Goal: Navigation & Orientation: Find specific page/section

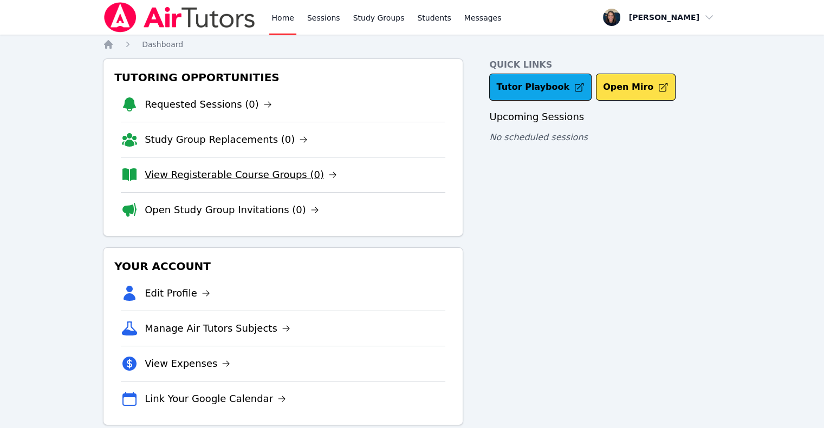
click at [199, 170] on link "View Registerable Course Groups (0)" at bounding box center [241, 174] width 192 height 15
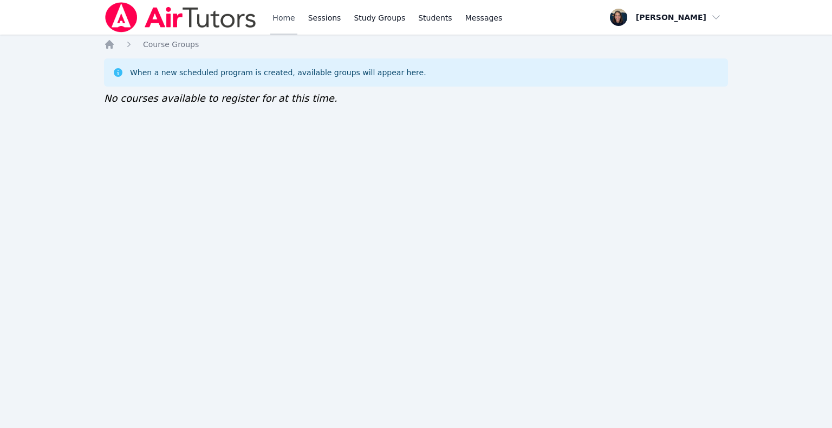
click at [271, 17] on link "Home" at bounding box center [283, 17] width 27 height 35
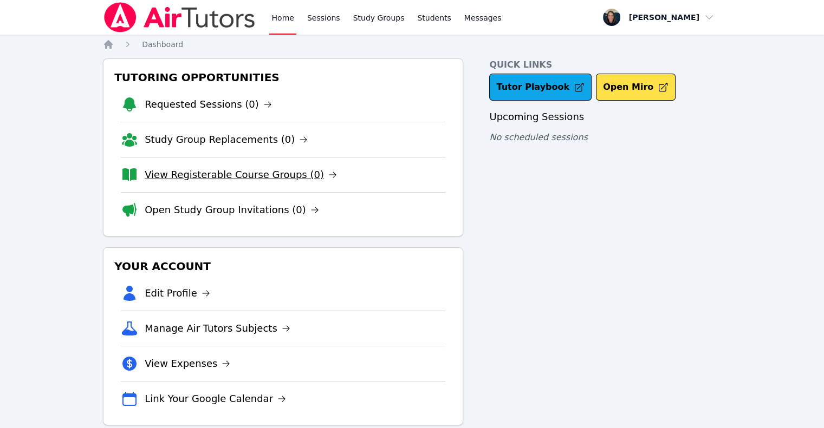
click at [161, 170] on link "View Registerable Course Groups (0)" at bounding box center [241, 174] width 192 height 15
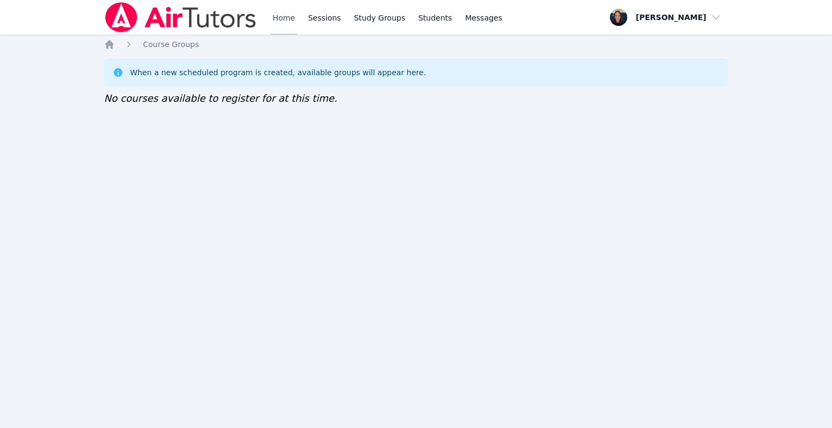
click at [273, 19] on link "Home" at bounding box center [283, 17] width 27 height 35
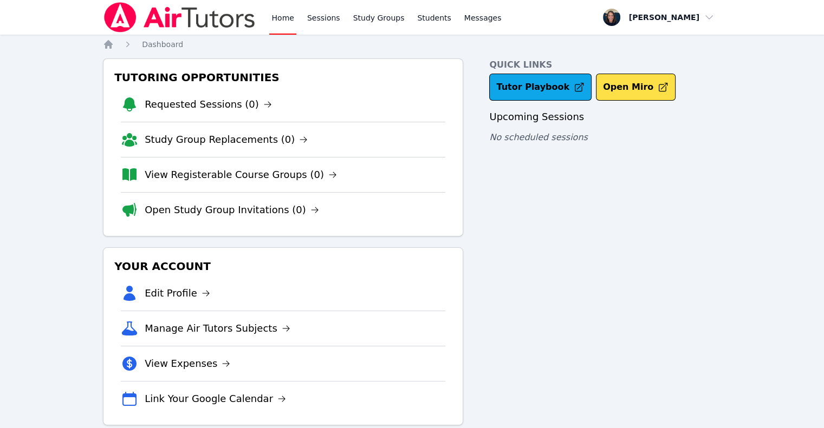
click at [273, 19] on link "Home" at bounding box center [282, 17] width 27 height 35
